Goal: Information Seeking & Learning: Check status

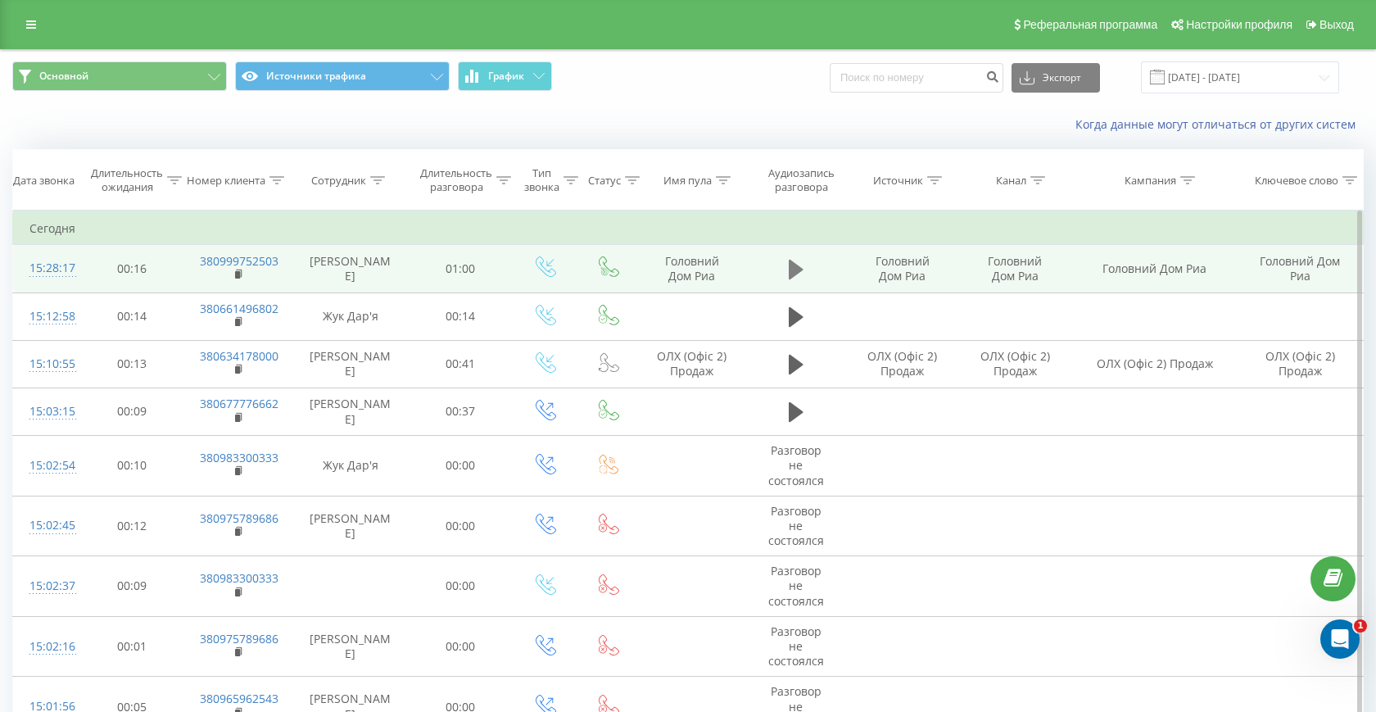
click at [800, 268] on icon at bounding box center [796, 270] width 15 height 20
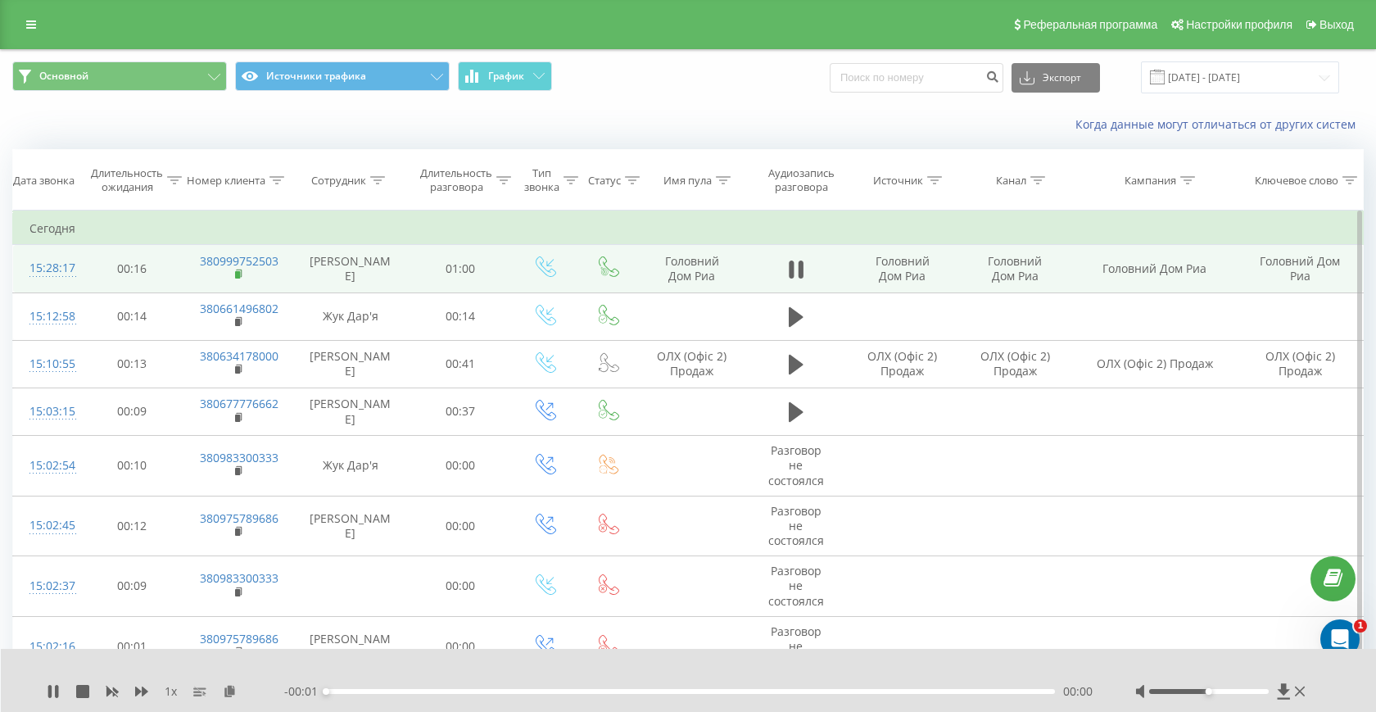
click at [239, 276] on rect at bounding box center [237, 274] width 5 height 7
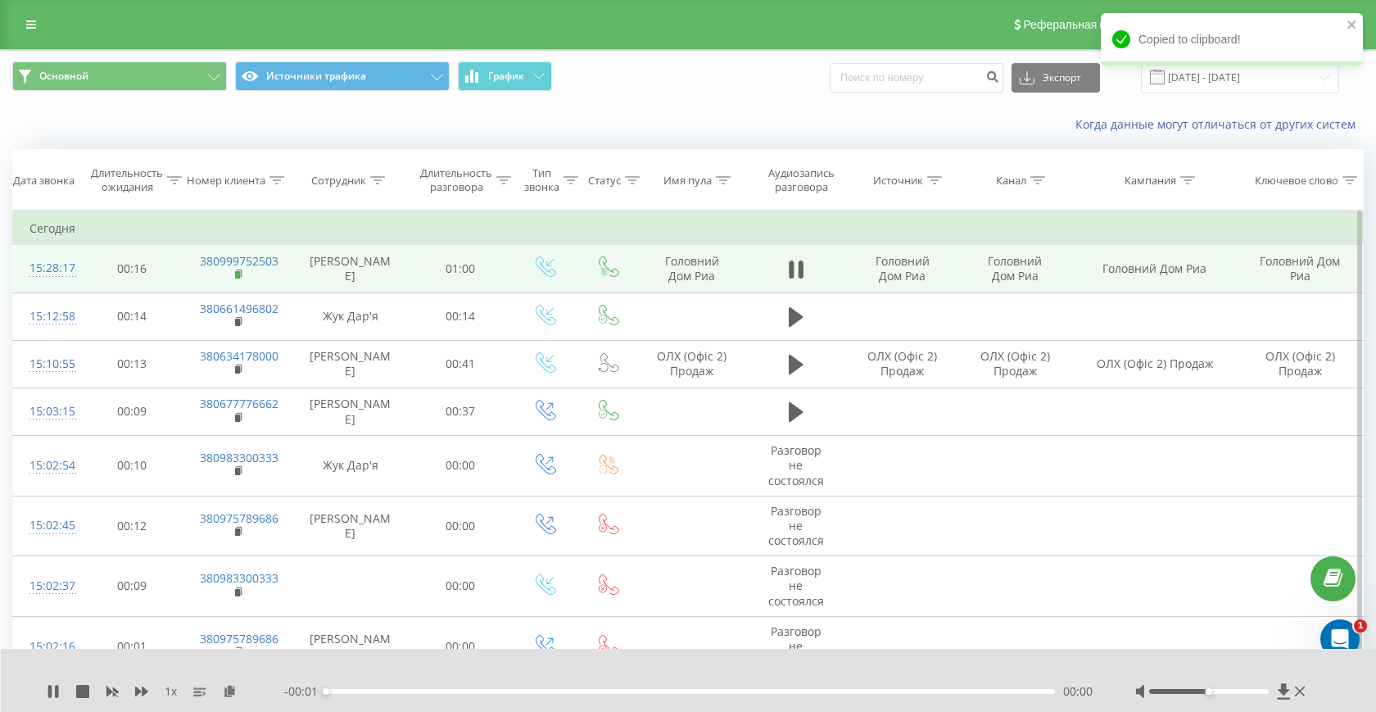
click at [239, 276] on rect at bounding box center [237, 274] width 5 height 7
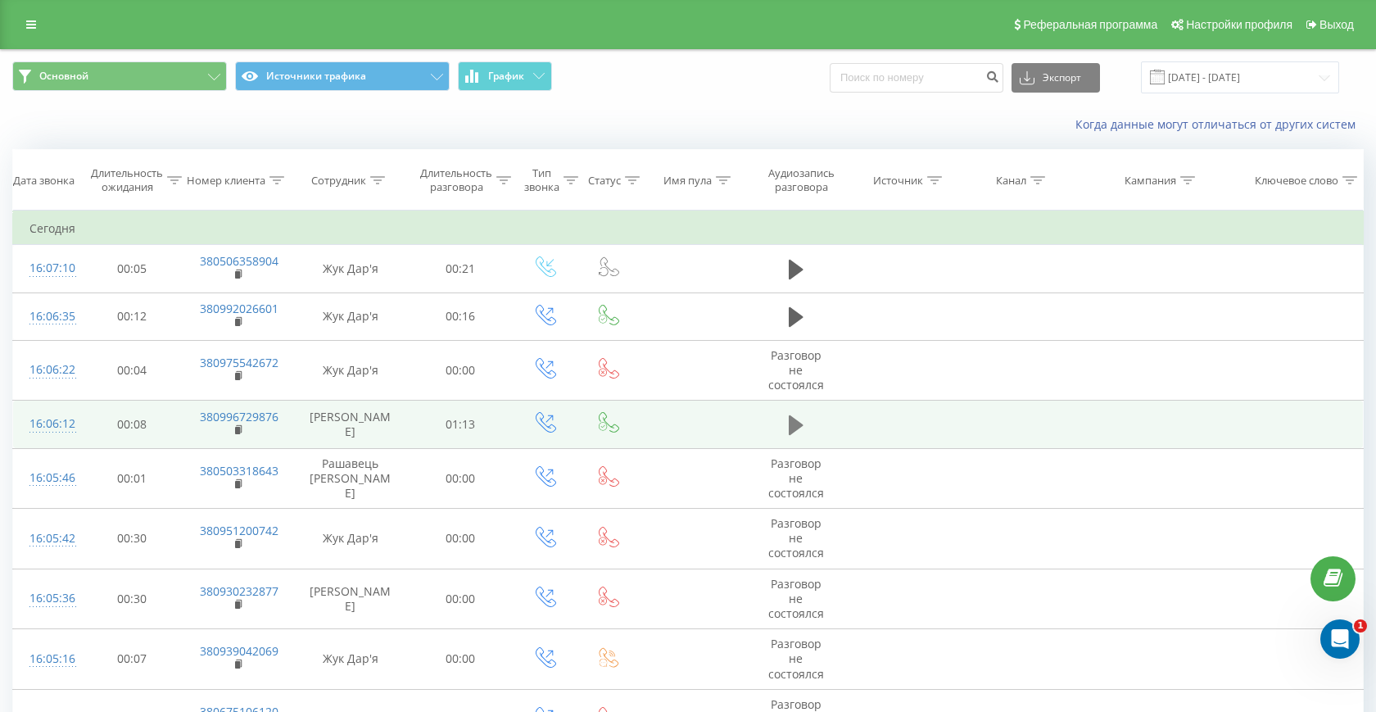
click at [807, 418] on button at bounding box center [796, 425] width 25 height 25
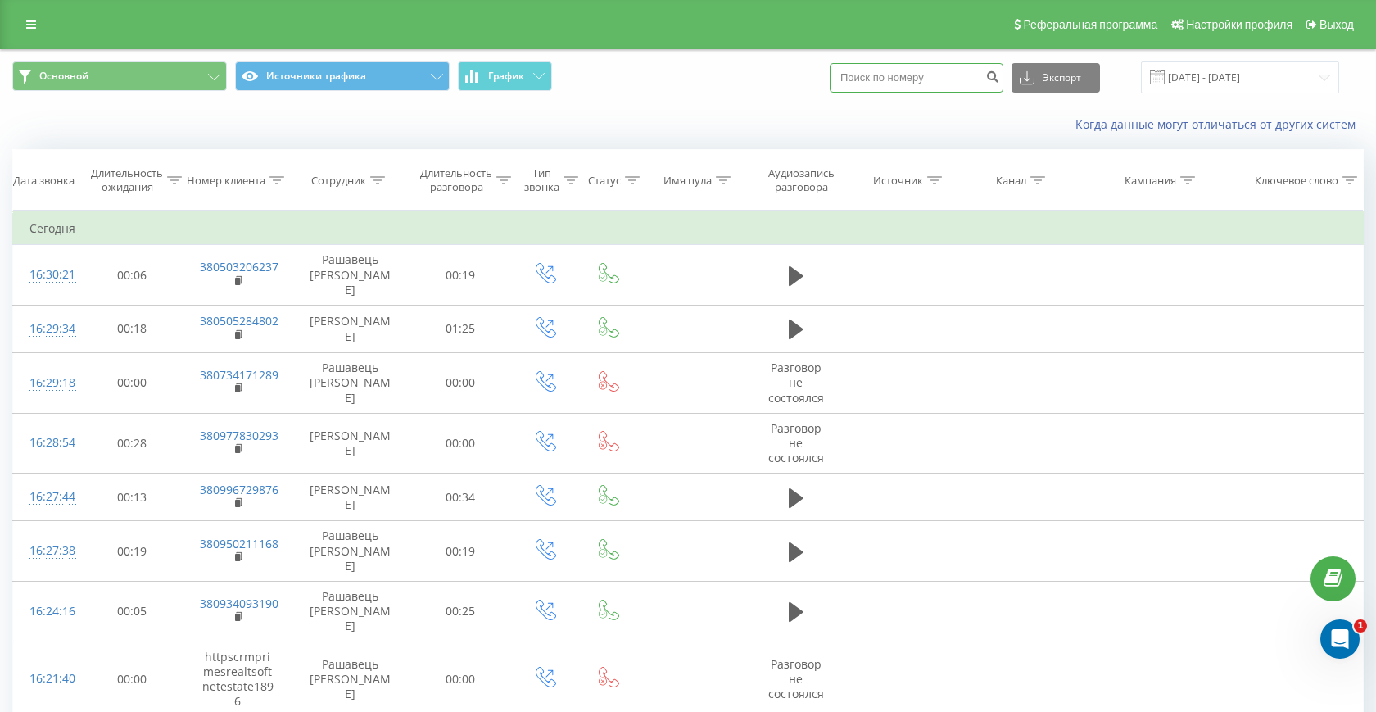
click at [915, 88] on input at bounding box center [917, 77] width 174 height 29
paste input "380675508153"
type input "380675508153"
